Goal: Transaction & Acquisition: Purchase product/service

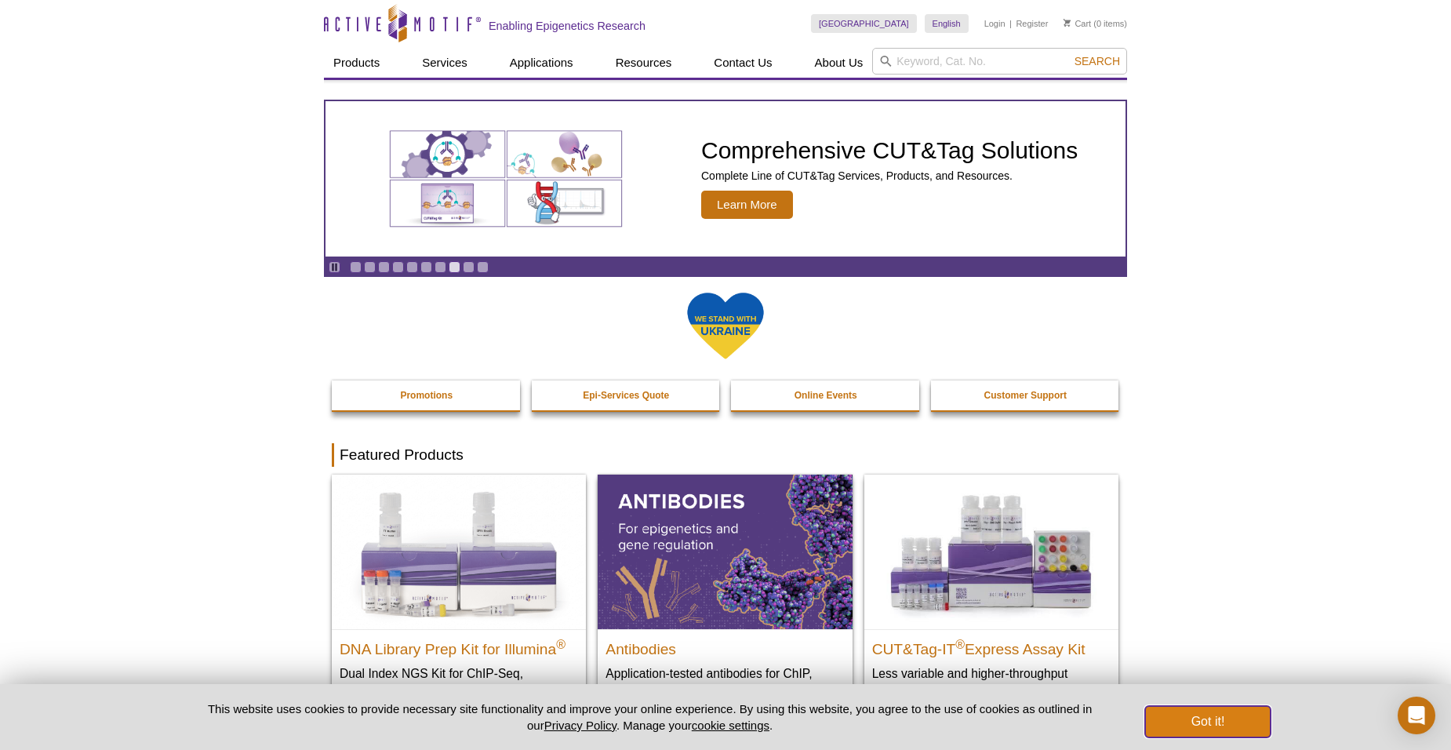
click at [1211, 723] on button "Got it!" at bounding box center [1208, 721] width 126 height 31
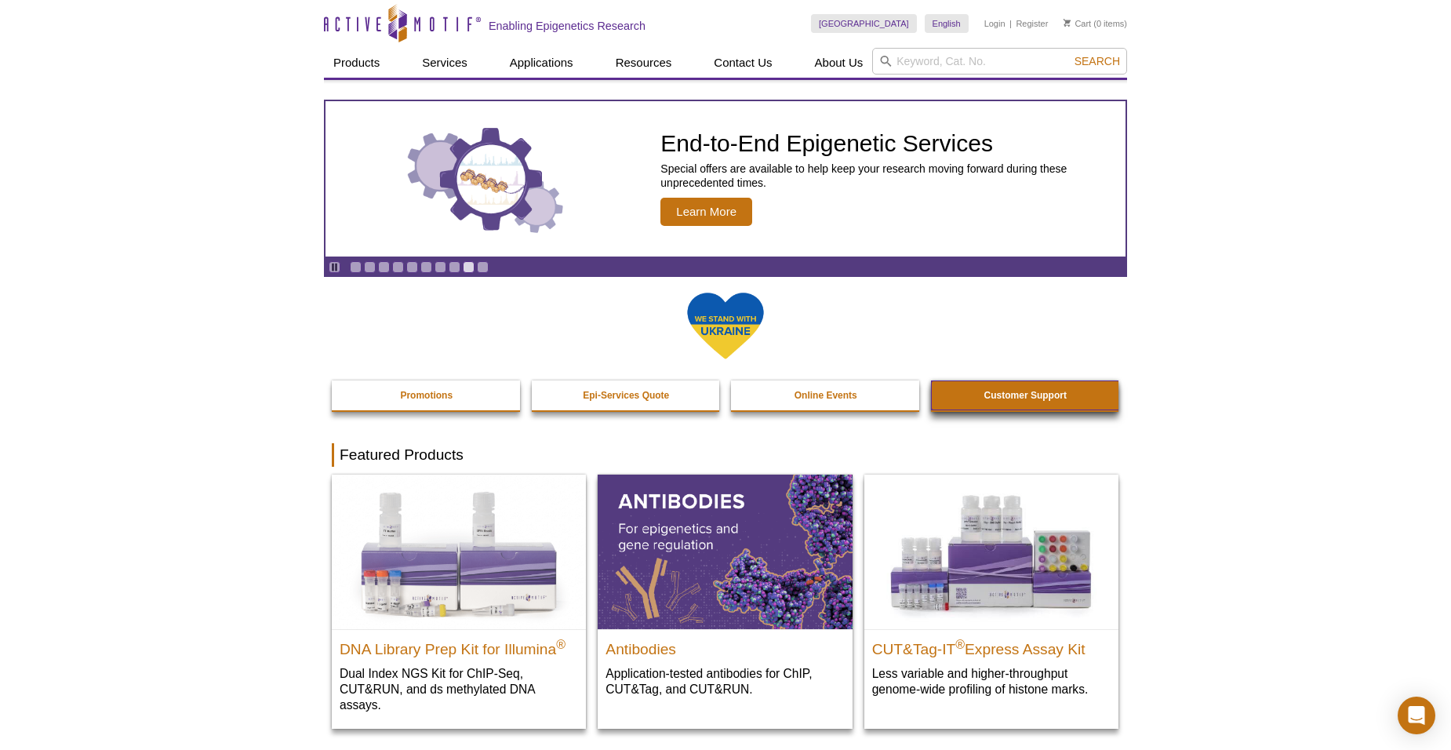
click at [1033, 396] on strong "Customer Support" at bounding box center [1026, 395] width 82 height 11
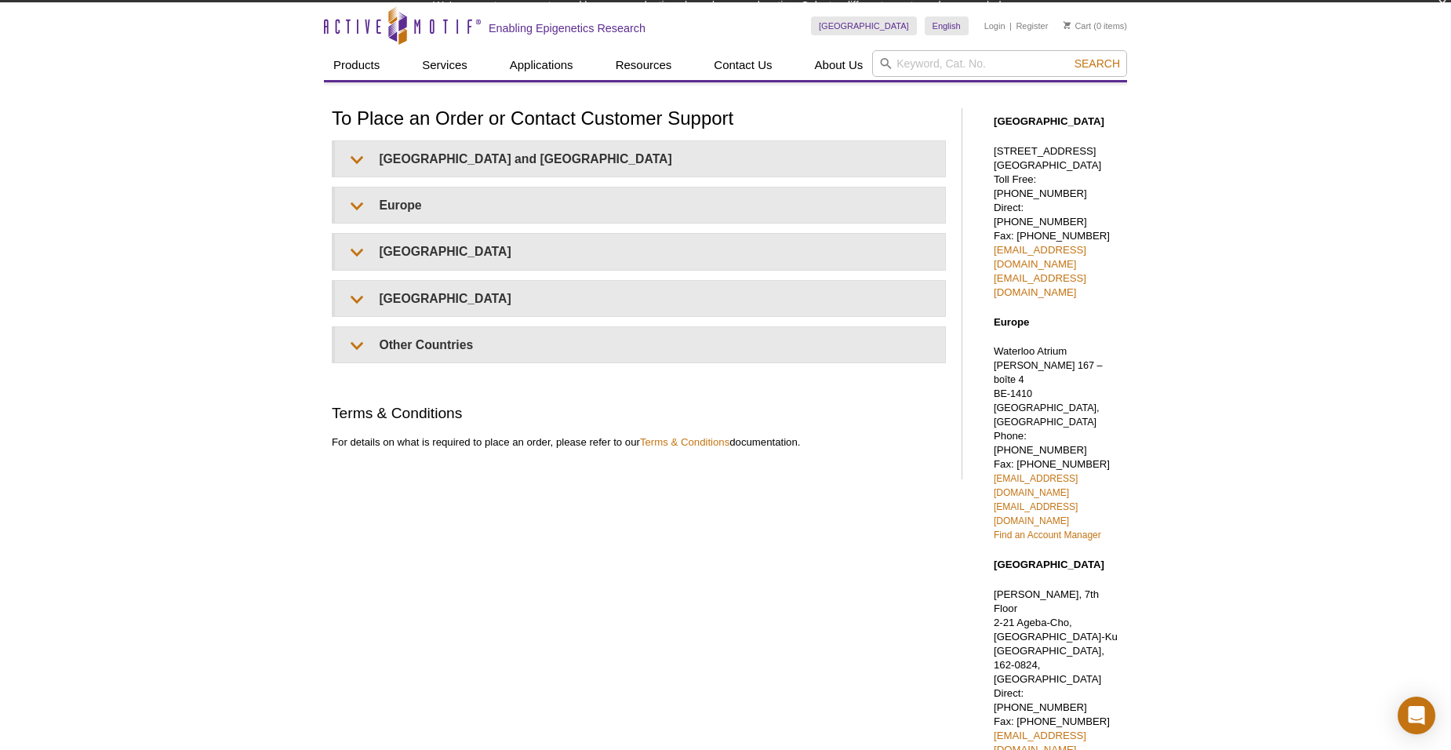
scroll to position [37, 0]
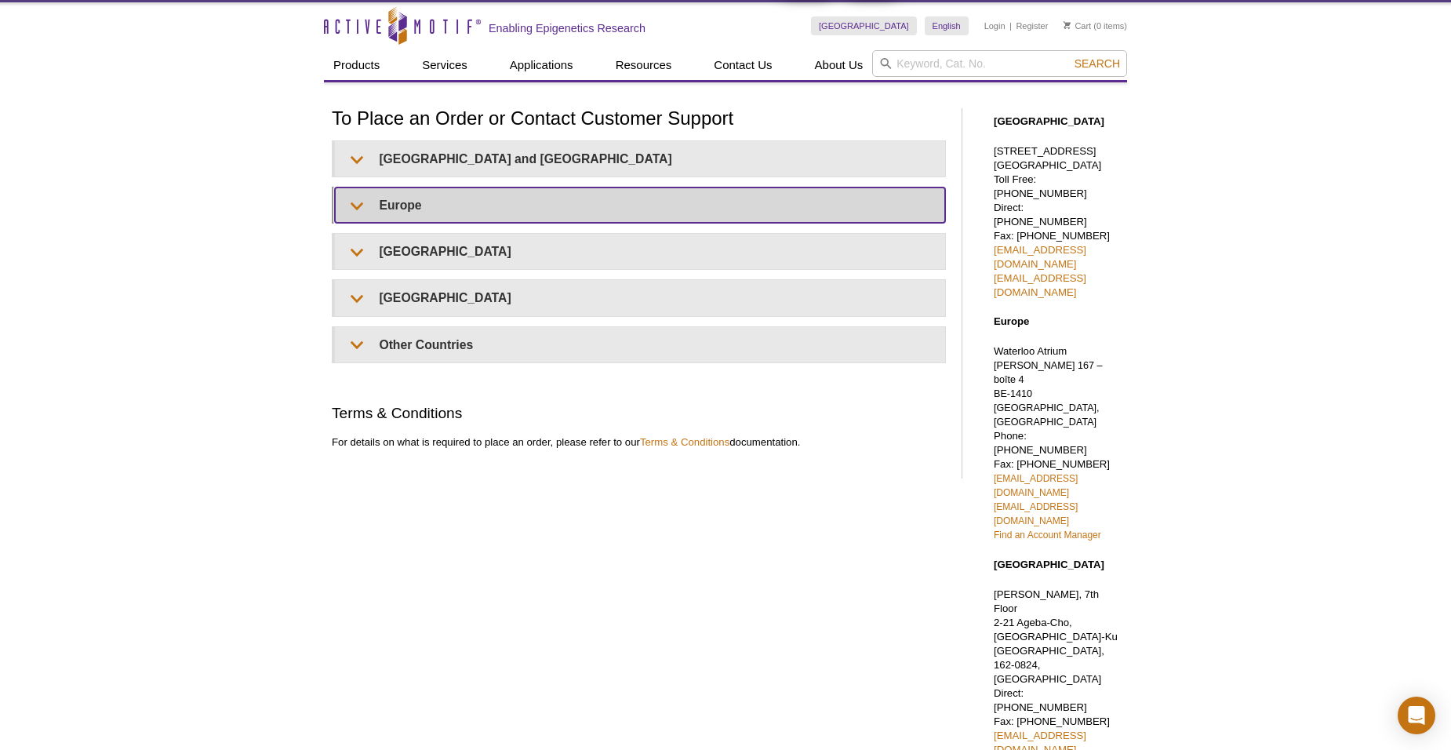
click at [360, 208] on summary "Europe" at bounding box center [640, 204] width 610 height 35
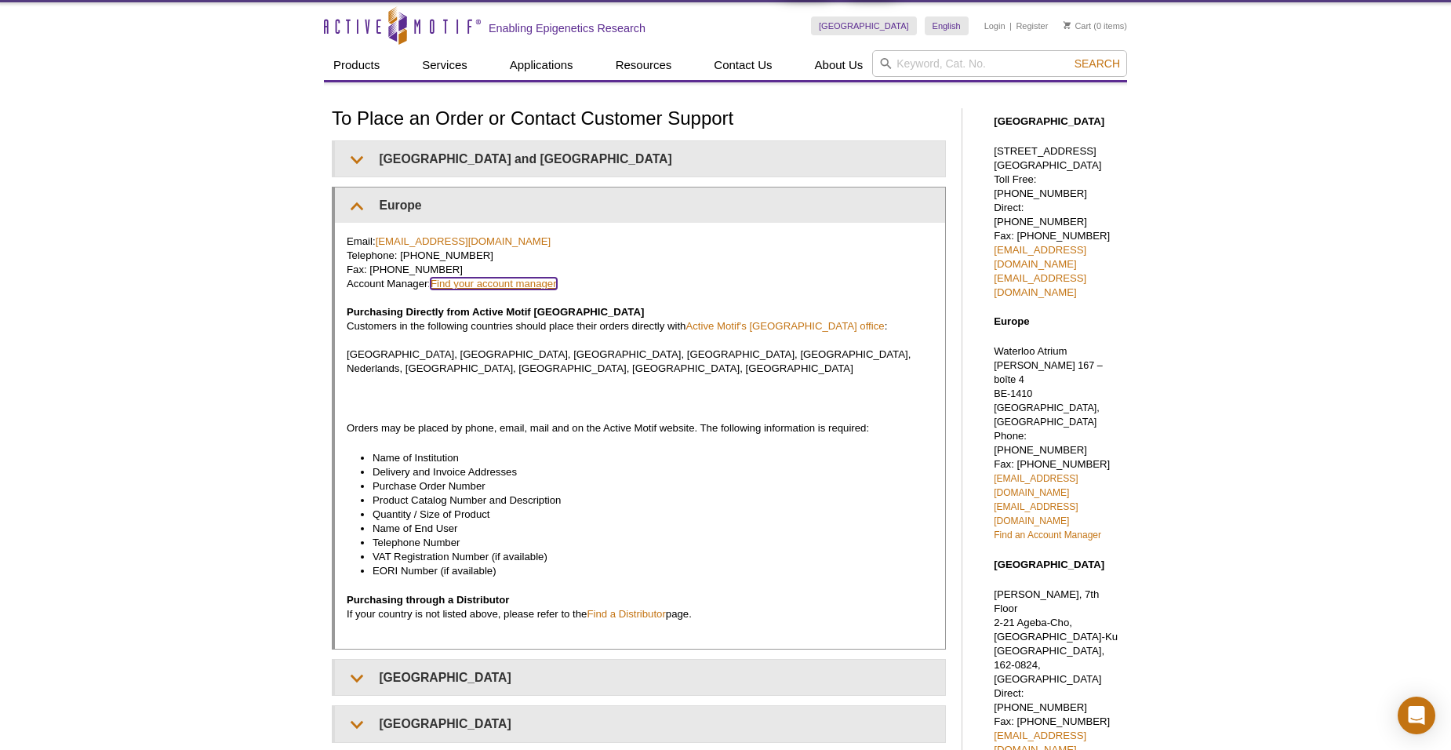
click at [483, 284] on link "Find your account manager" at bounding box center [494, 284] width 126 height 12
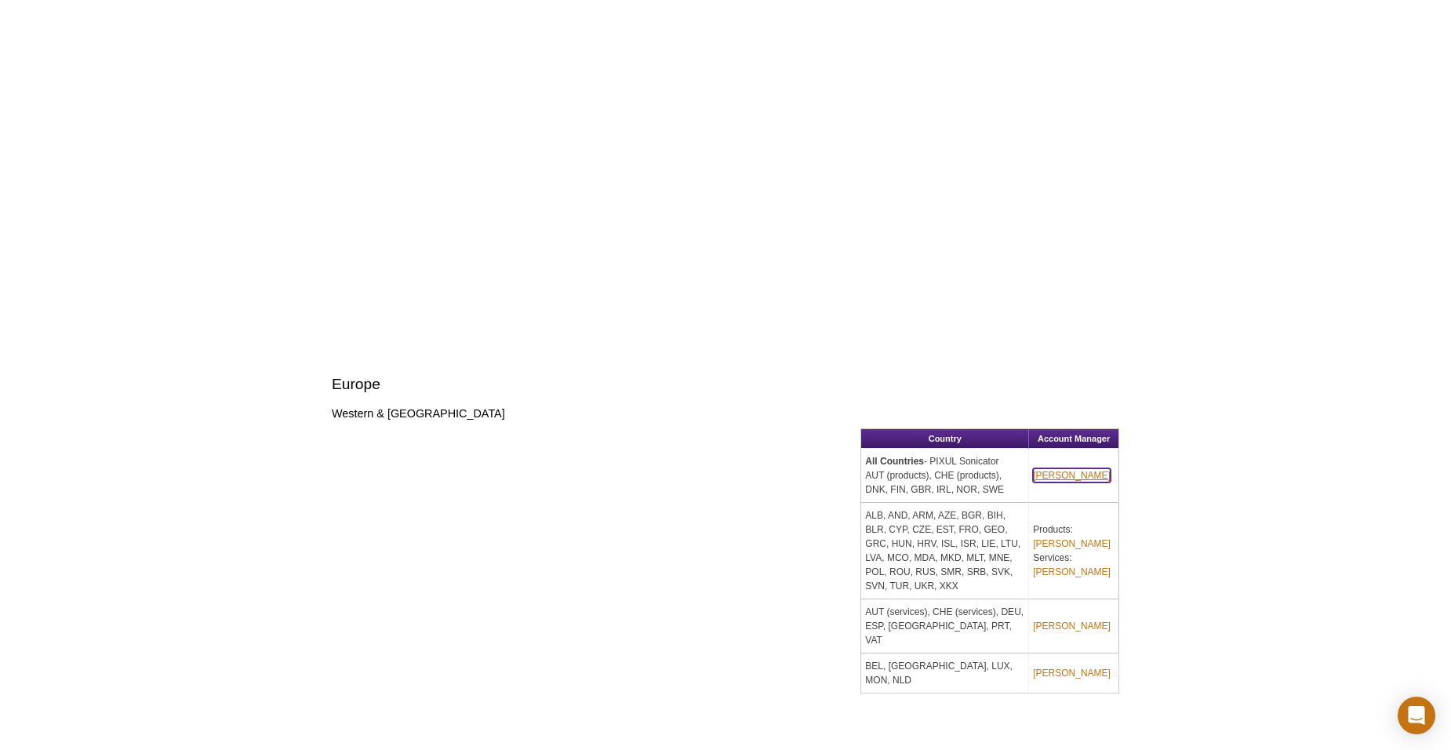
click at [1073, 468] on link "Anne-Sophie Ay-Berthomieu" at bounding box center [1072, 475] width 78 height 14
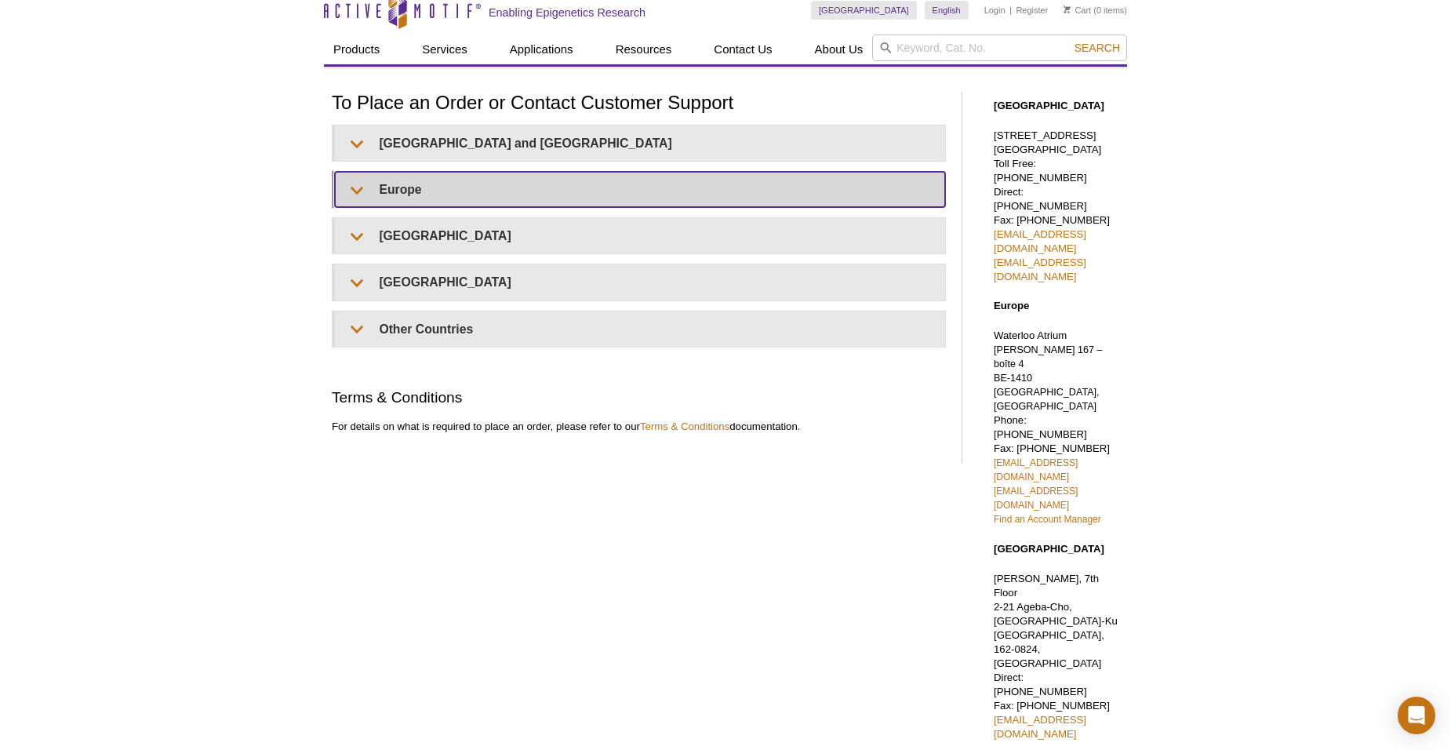
click at [348, 195] on summary "Europe" at bounding box center [640, 189] width 610 height 35
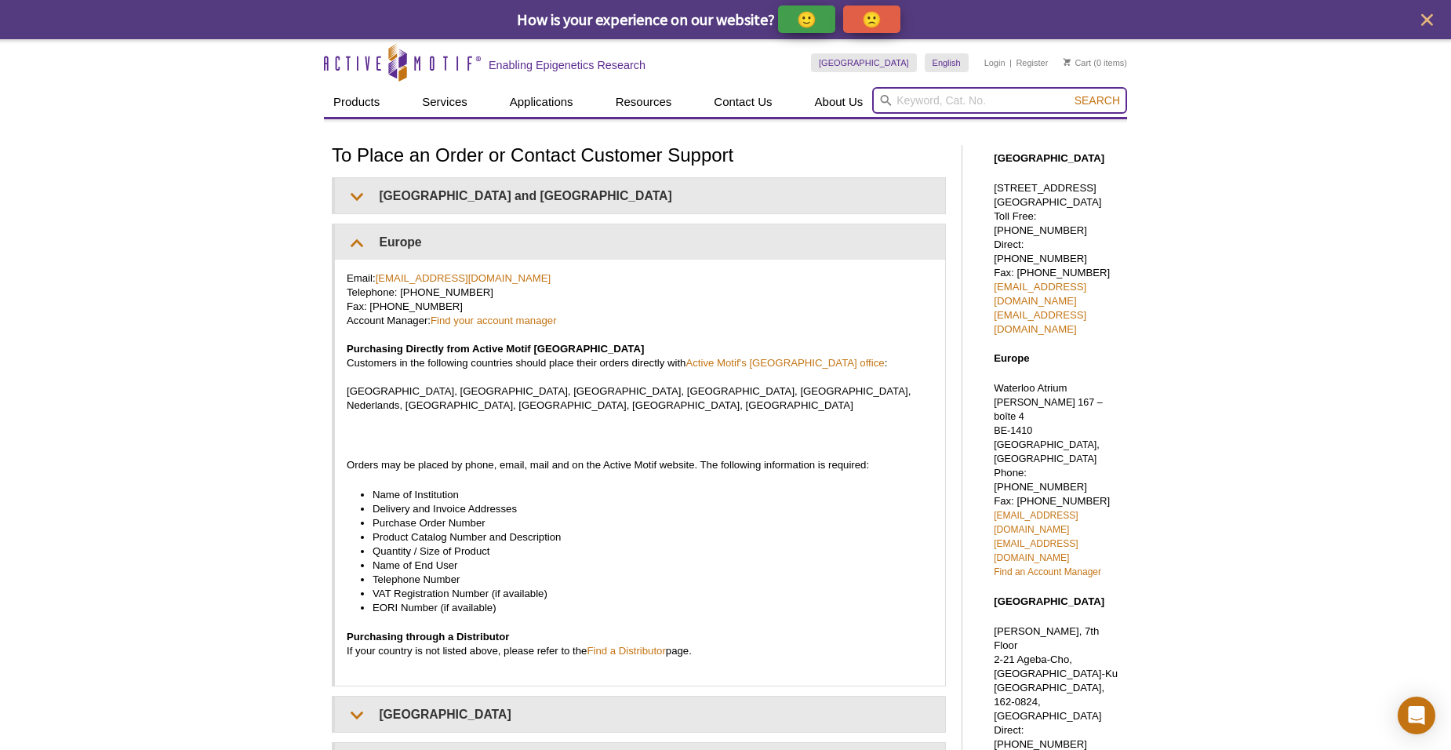
click at [895, 100] on input "search" at bounding box center [999, 100] width 255 height 27
type input "39843"
click at [1070, 93] on button "Search" at bounding box center [1097, 100] width 55 height 14
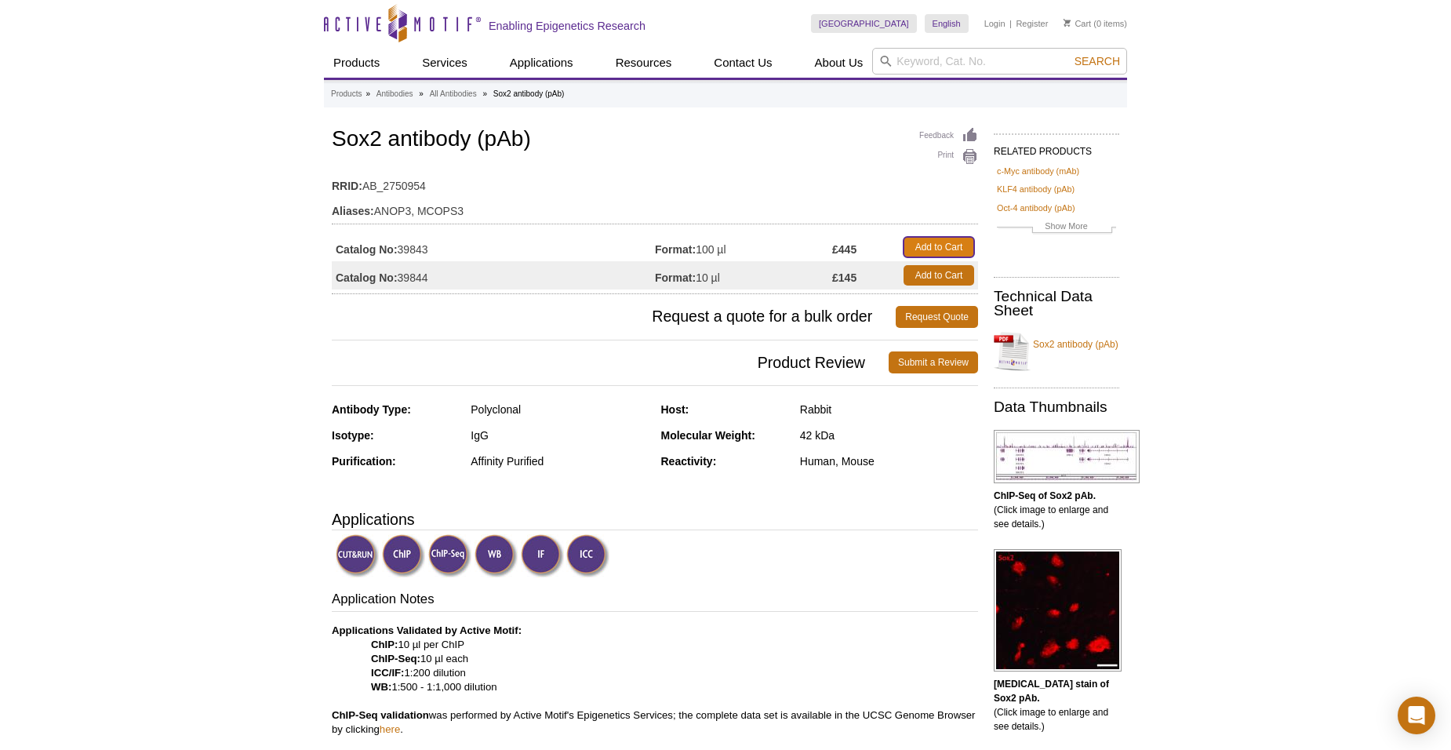
click at [919, 249] on link "Add to Cart" at bounding box center [939, 247] width 71 height 20
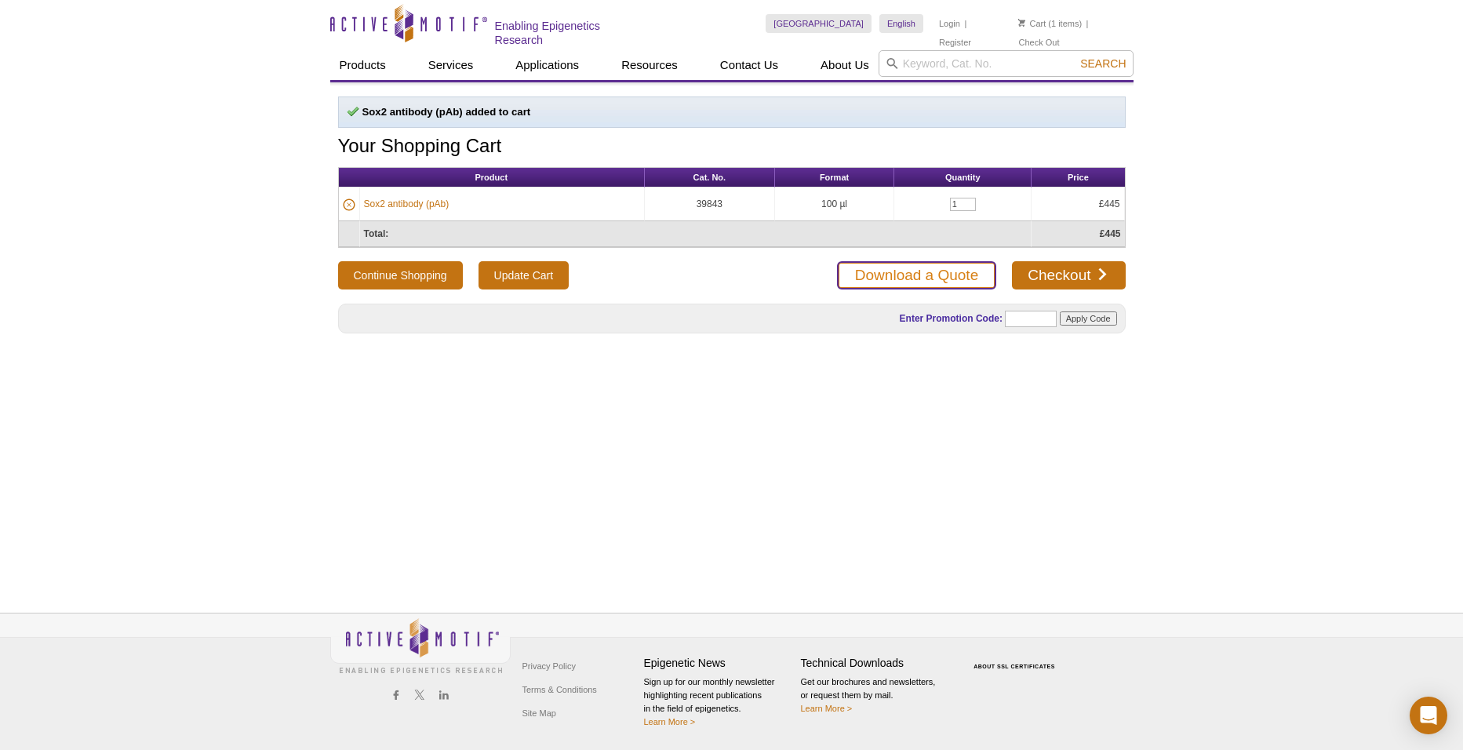
click at [943, 280] on link "Download a Quote" at bounding box center [916, 275] width 159 height 28
